Goal: Entertainment & Leisure: Consume media (video, audio)

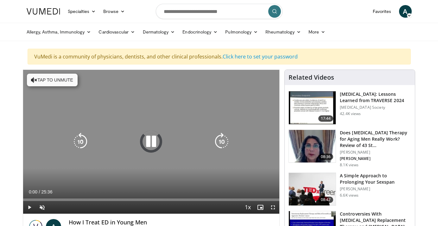
click at [48, 79] on button "Tap to unmute" at bounding box center [52, 80] width 51 height 13
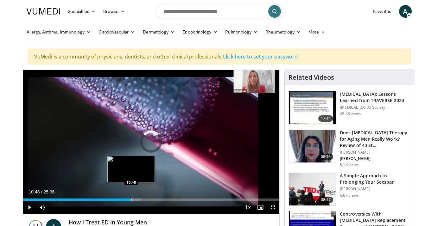
click at [131, 200] on div "Progress Bar" at bounding box center [131, 200] width 1 height 3
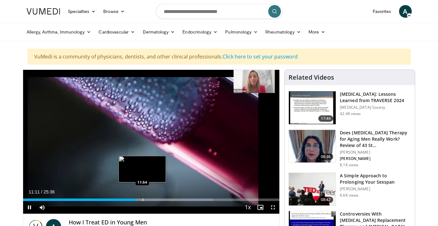
click at [143, 200] on div "Progress Bar" at bounding box center [143, 200] width 1 height 3
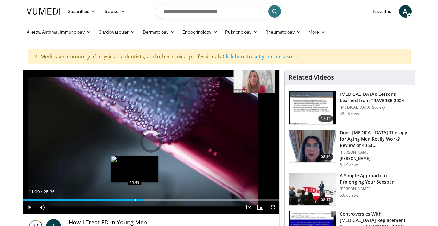
click at [135, 200] on div "Progress Bar" at bounding box center [135, 200] width 1 height 3
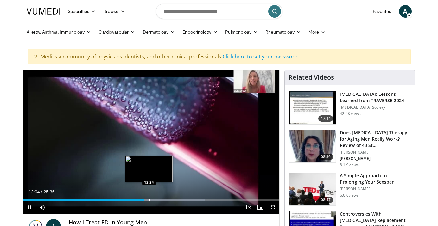
click at [149, 201] on div "Progress Bar" at bounding box center [149, 200] width 1 height 3
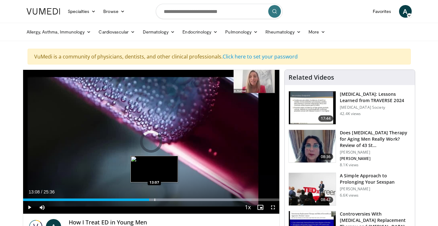
click at [155, 200] on div "Progress Bar" at bounding box center [155, 200] width 1 height 3
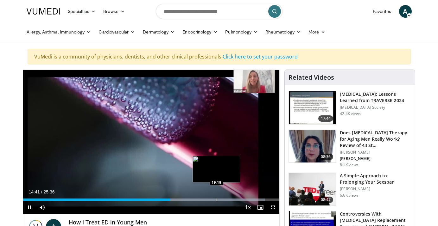
click at [217, 201] on div "Progress Bar" at bounding box center [217, 200] width 1 height 3
